Goal: Transaction & Acquisition: Purchase product/service

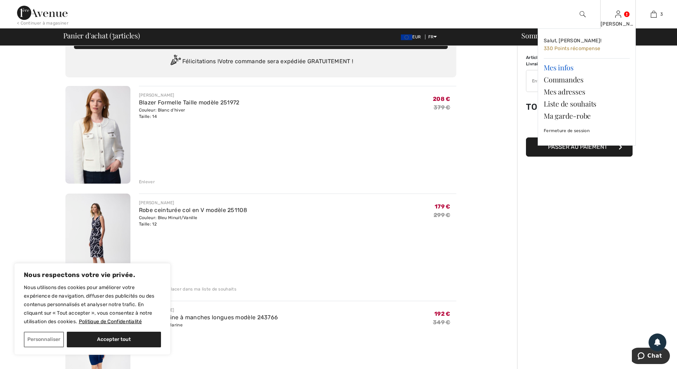
scroll to position [36, 0]
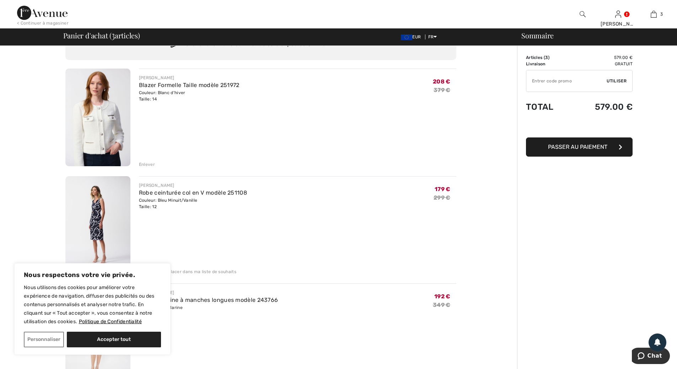
click at [98, 138] on img at bounding box center [97, 118] width 65 height 98
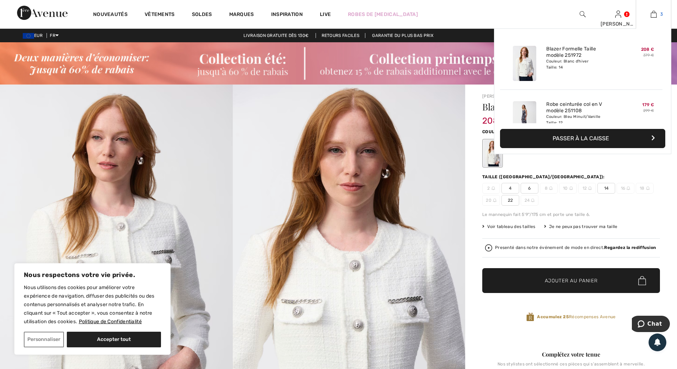
click at [657, 16] on link "3" at bounding box center [653, 14] width 35 height 9
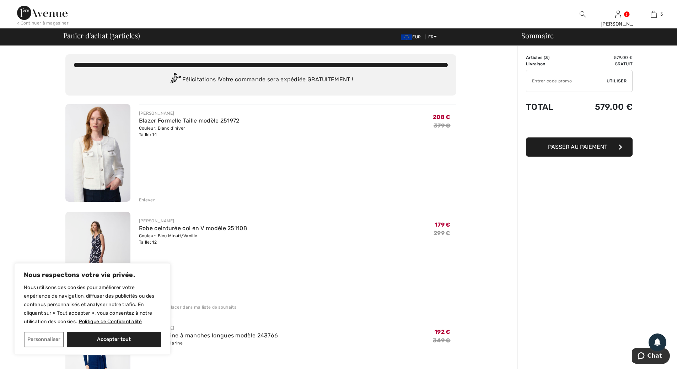
click at [148, 200] on div "Enlever" at bounding box center [147, 200] width 16 height 6
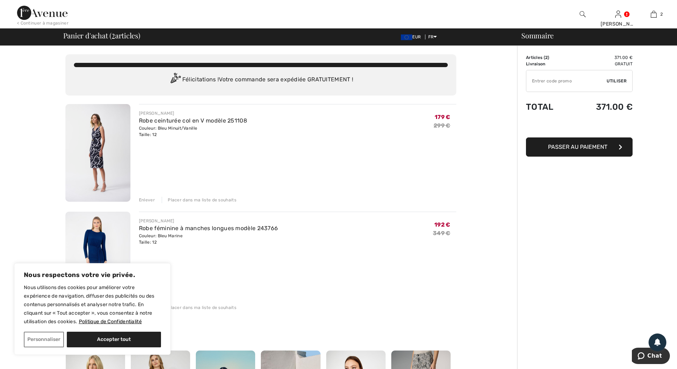
click at [150, 201] on div "Enlever" at bounding box center [147, 200] width 16 height 6
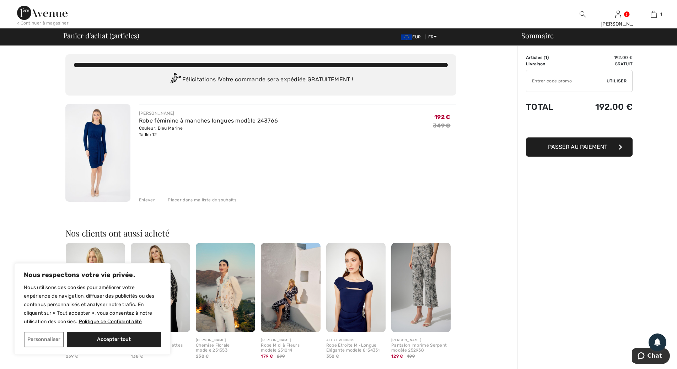
click at [142, 200] on div "Enlever" at bounding box center [147, 200] width 16 height 6
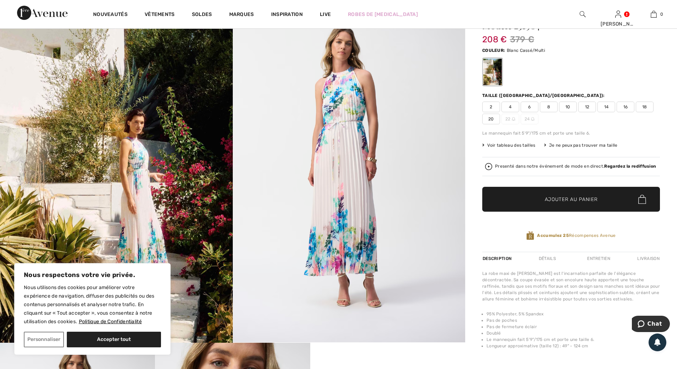
scroll to position [107, 0]
